Goal: Task Accomplishment & Management: Complete application form

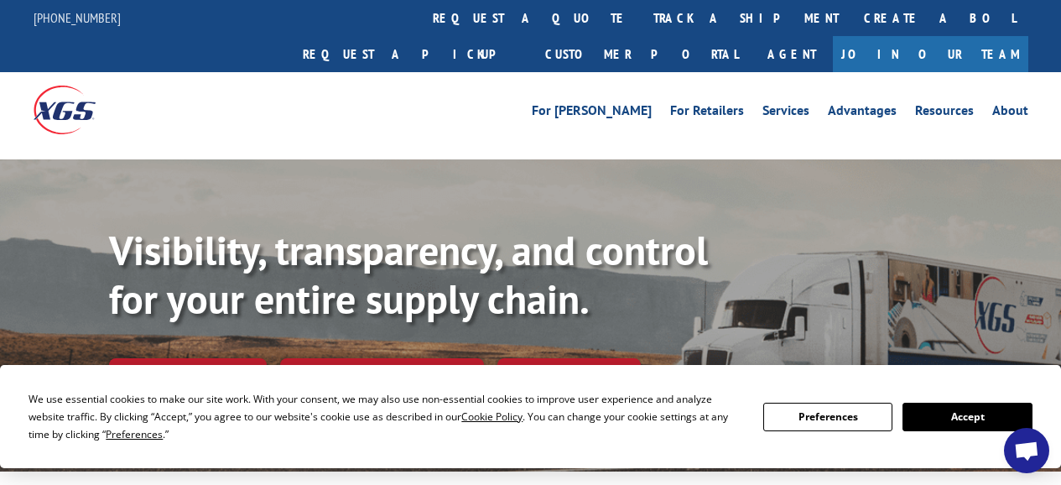
click at [958, 431] on div "We use essential cookies to make our site work. With your consent, we may also …" at bounding box center [530, 416] width 1003 height 53
click at [954, 429] on button "Accept" at bounding box center [966, 416] width 129 height 29
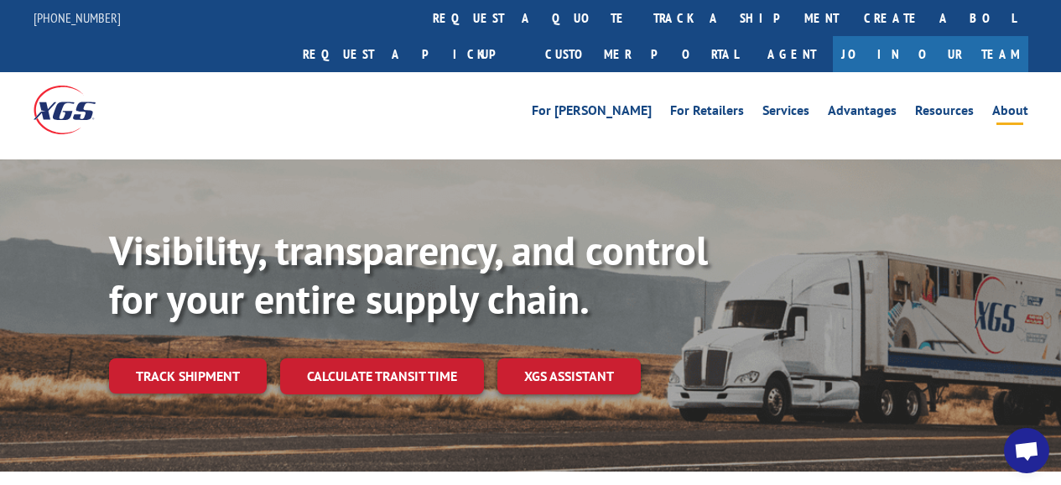
click at [1013, 104] on link "About" at bounding box center [1010, 113] width 36 height 18
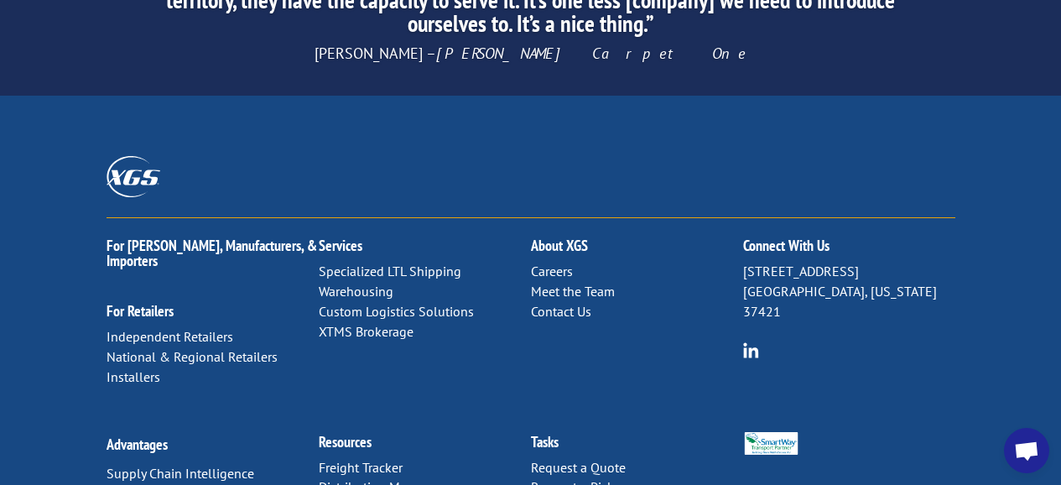
click at [553, 303] on link "Contact Us" at bounding box center [561, 311] width 60 height 17
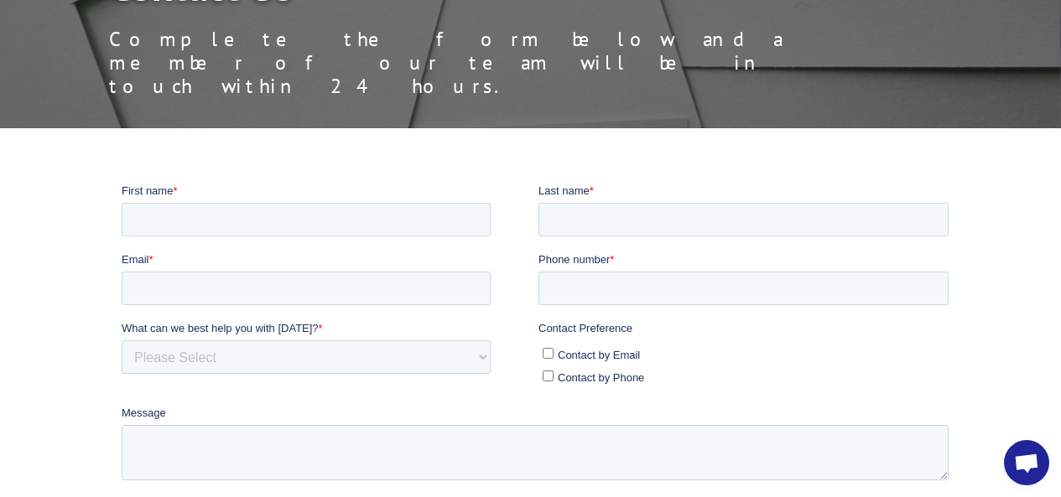
scroll to position [252, 0]
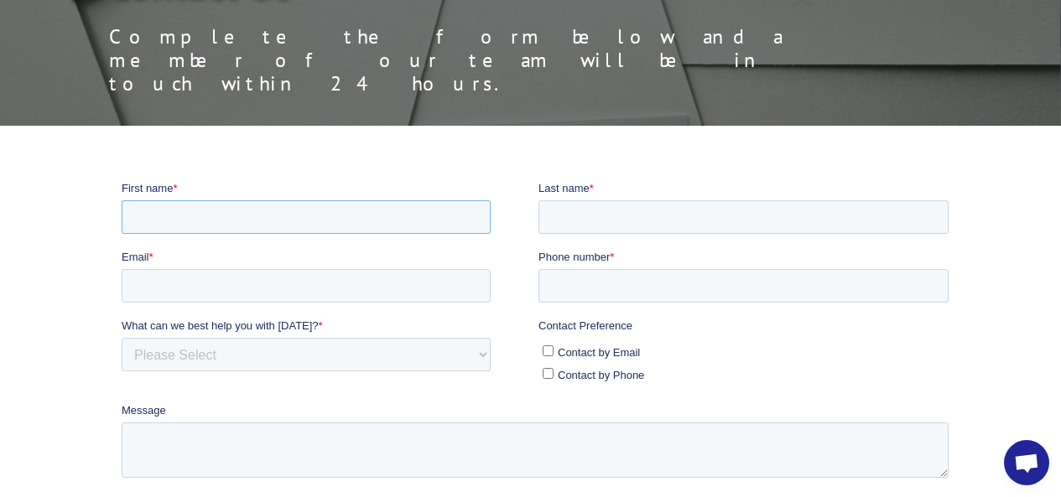
drag, startPoint x: 184, startPoint y: 217, endPoint x: 191, endPoint y: 260, distance: 43.3
click at [184, 217] on input "First name *" at bounding box center [305, 217] width 369 height 34
type input "[PERSON_NAME]"
type input "elena.campbell@eventuelldatabase.com"
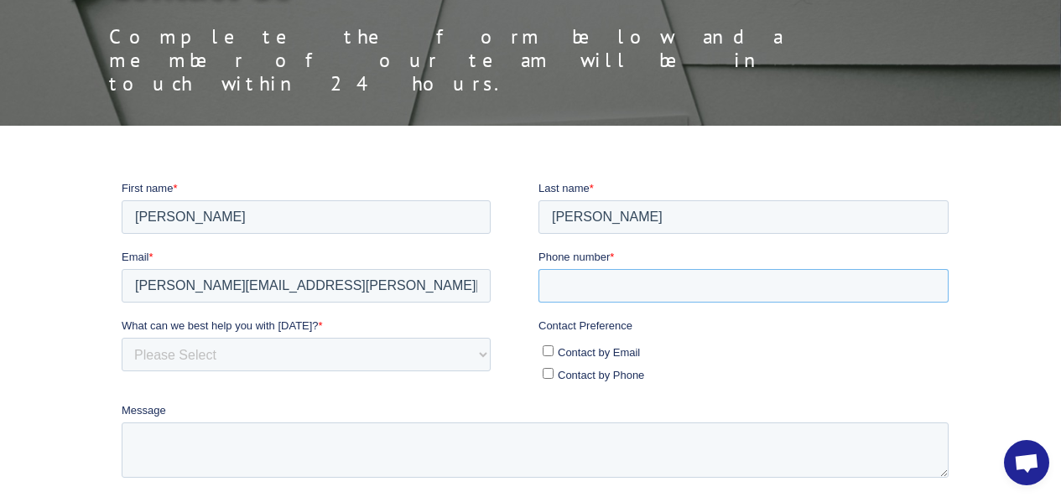
type input "2092751077"
click at [552, 354] on input "Contact by Email" at bounding box center [547, 350] width 11 height 11
checkbox input "true"
click at [184, 369] on select "Please Select Quoting, Opening New Account, or New Business Opportunity Shipmen…" at bounding box center [305, 354] width 369 height 34
select select "Other"
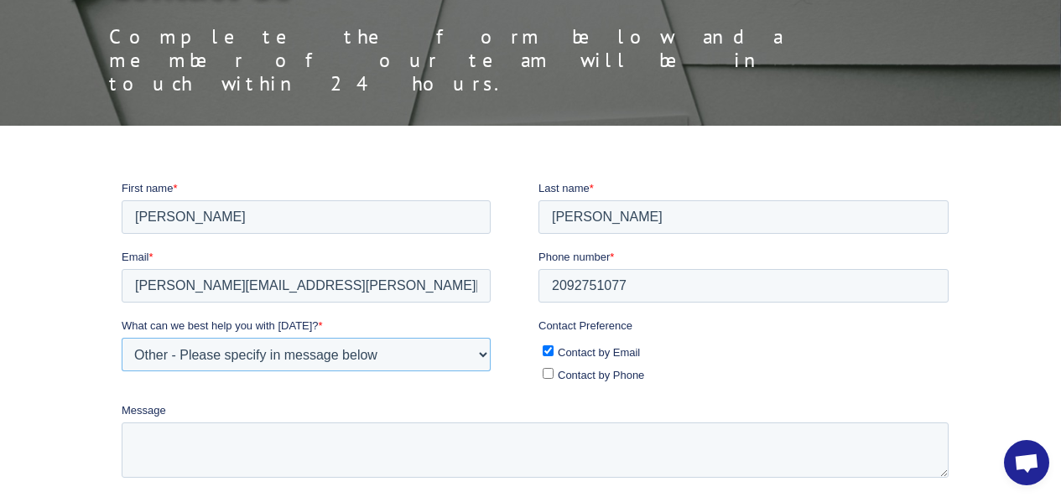
click at [121, 337] on select "Please Select Quoting, Opening New Account, or New Business Opportunity Shipmen…" at bounding box center [305, 354] width 369 height 34
click at [309, 463] on textarea "Message" at bounding box center [534, 449] width 827 height 55
paste textarea "Hi there, Need a list of verified decision-makers in the Flooring, Stone, and T…"
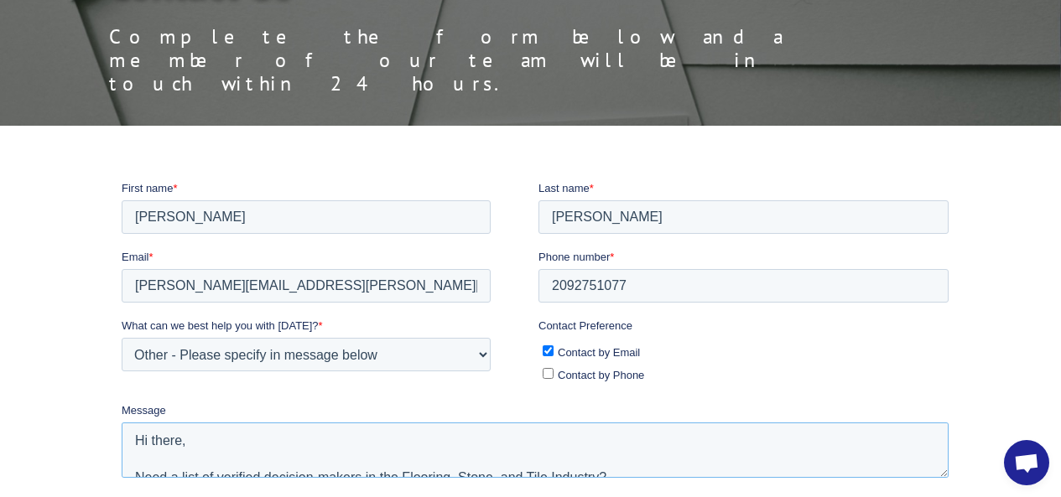
scroll to position [396, 0]
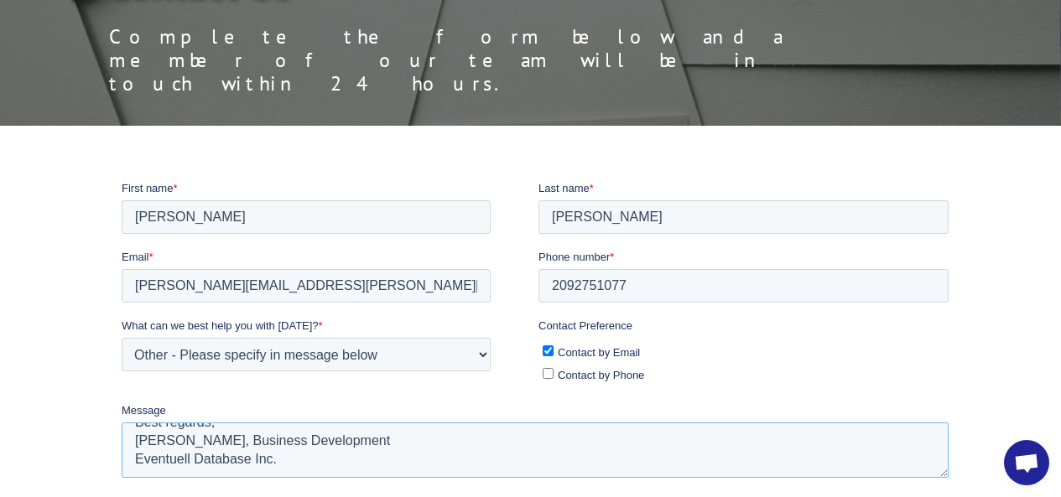
type textarea "Hi there, Need a list of verified decision-makers in the Flooring, Stone, and T…"
click at [201, 469] on textarea "Hi there, Need a list of verified decision-makers in the Flooring, Stone, and T…" at bounding box center [534, 449] width 827 height 55
click at [210, 454] on textarea "Hi there, Need a list of verified decision-makers in the Flooring, Stone, and T…" at bounding box center [534, 449] width 827 height 55
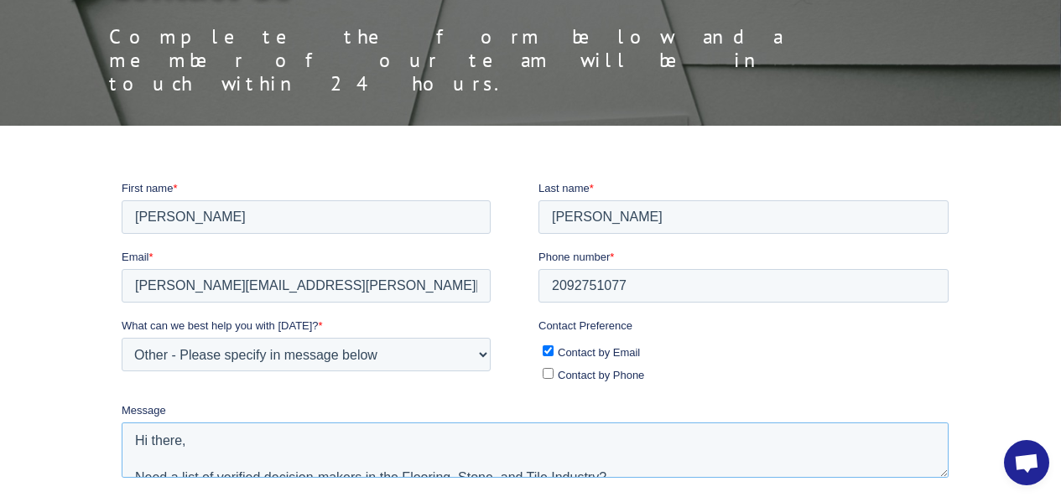
scroll to position [503, 0]
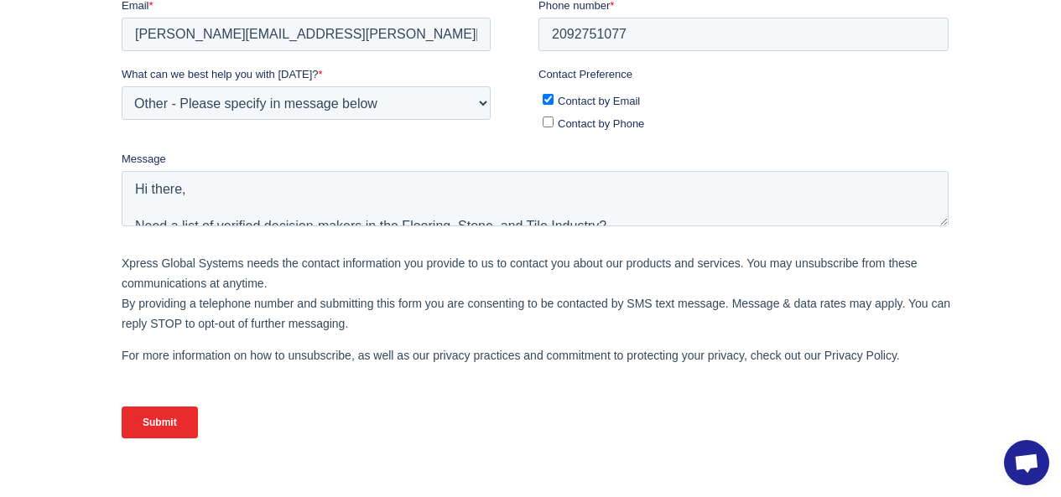
click at [157, 429] on input "Submit" at bounding box center [159, 423] width 76 height 32
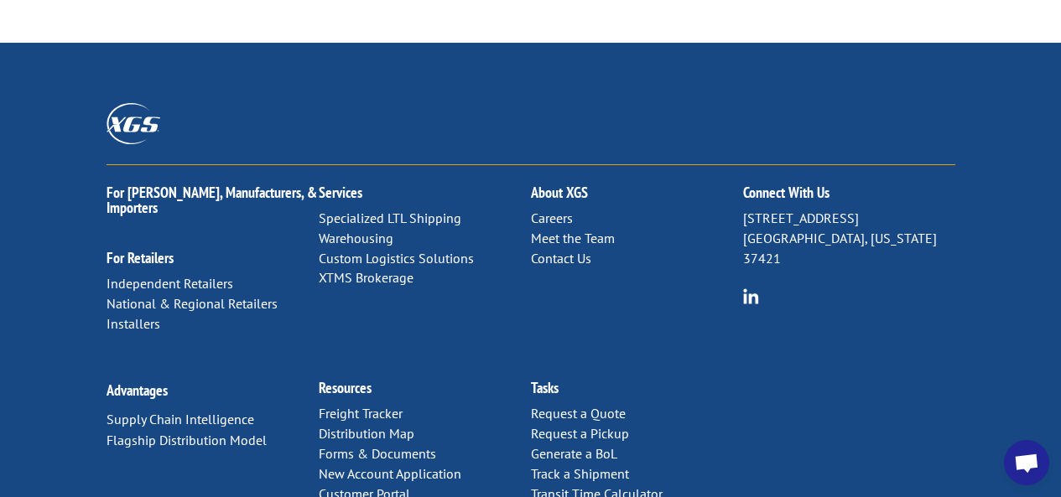
scroll to position [1010, 0]
